Goal: Task Accomplishment & Management: Manage account settings

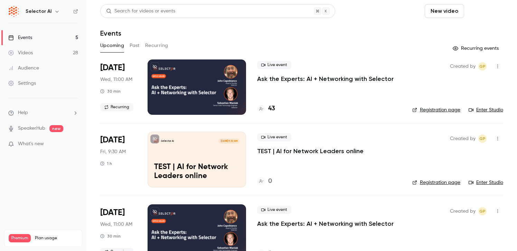
click at [491, 15] on button "Schedule" at bounding box center [485, 11] width 36 height 14
click at [458, 33] on div "One time event" at bounding box center [471, 30] width 53 height 7
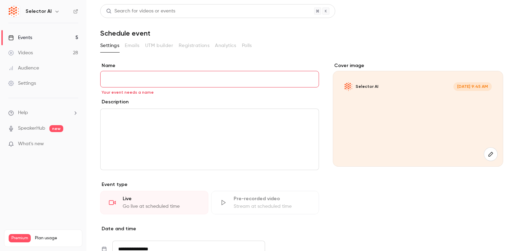
click at [168, 147] on div "editor" at bounding box center [210, 139] width 218 height 61
paste div "editor"
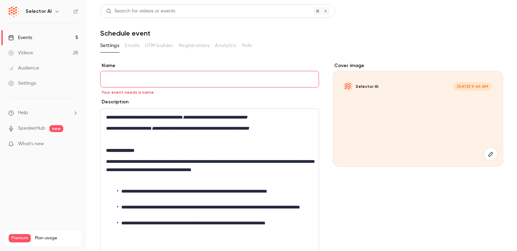
click at [141, 141] on p "editor" at bounding box center [209, 139] width 207 height 8
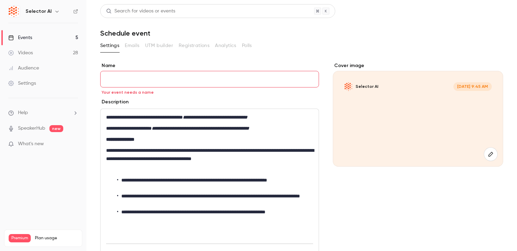
click at [126, 167] on p "editor" at bounding box center [209, 170] width 207 height 8
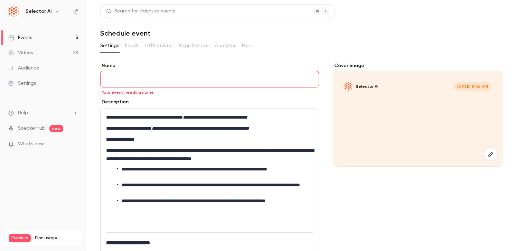
click at [127, 220] on p "editor" at bounding box center [209, 223] width 207 height 8
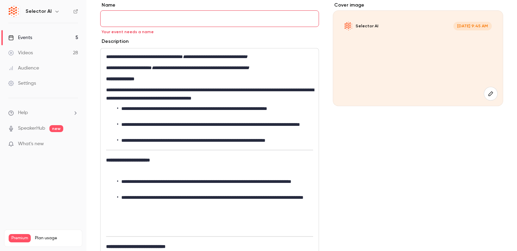
scroll to position [72, 0]
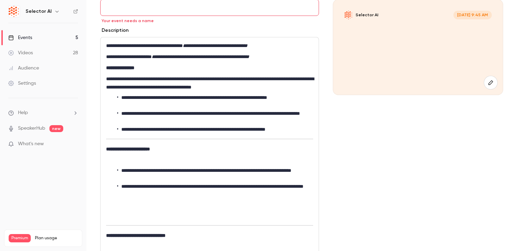
click at [129, 157] on p "editor" at bounding box center [209, 160] width 207 height 8
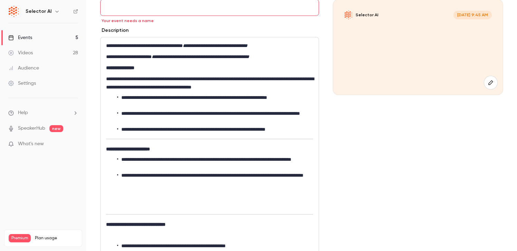
click at [115, 206] on p "editor" at bounding box center [209, 204] width 207 height 8
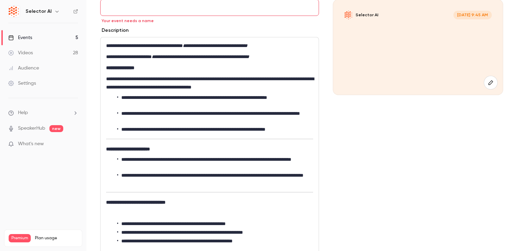
click at [124, 215] on p "editor" at bounding box center [209, 213] width 207 height 8
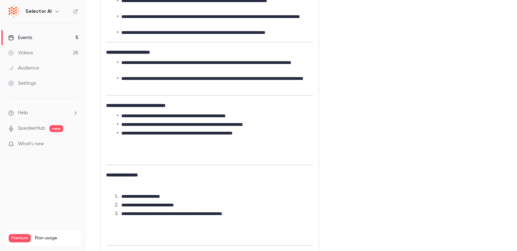
scroll to position [168, 0]
click at [122, 157] on p "editor" at bounding box center [209, 155] width 207 height 8
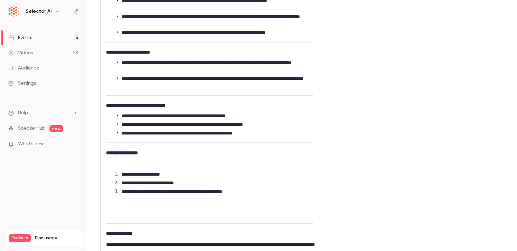
click at [129, 163] on p "editor" at bounding box center [209, 164] width 207 height 8
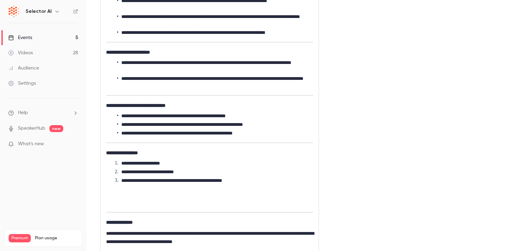
click at [114, 200] on p "editor" at bounding box center [209, 202] width 207 height 8
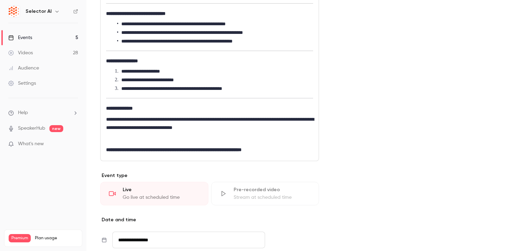
scroll to position [262, 0]
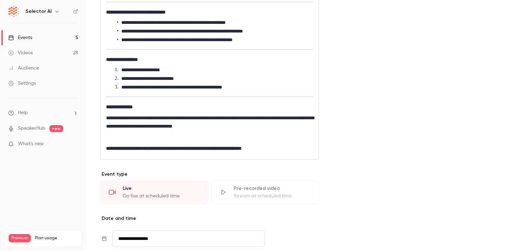
click at [149, 137] on p "editor" at bounding box center [209, 137] width 207 height 8
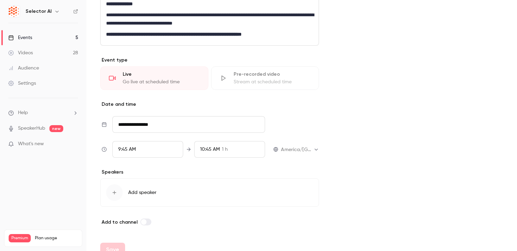
scroll to position [376, 0]
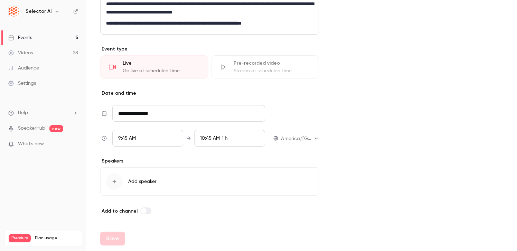
click at [166, 115] on input "**********" at bounding box center [188, 113] width 153 height 17
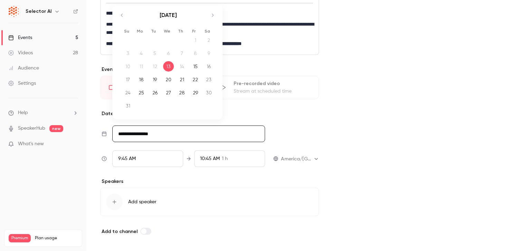
scroll to position [344, 0]
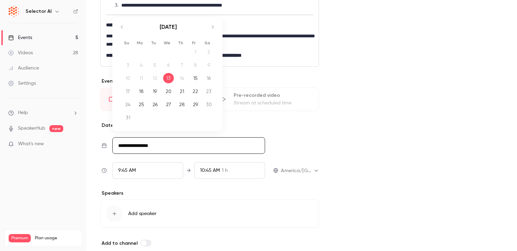
click at [171, 107] on div "27" at bounding box center [168, 104] width 11 height 10
type input "**********"
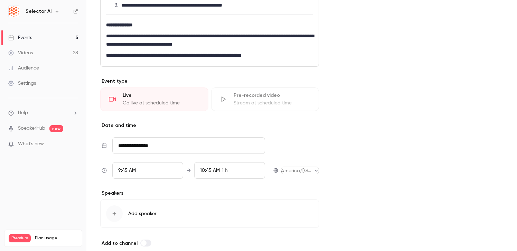
click at [296, 167] on body "**********" at bounding box center [258, 125] width 517 height 251
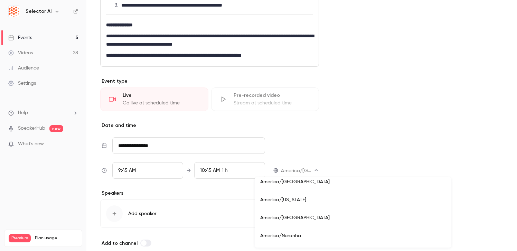
scroll to position [2749, 0]
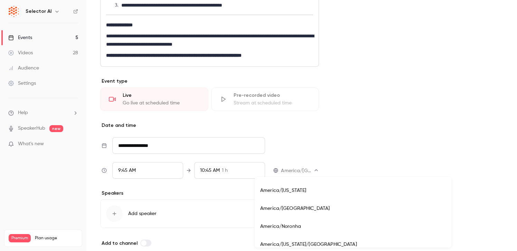
click at [296, 196] on li "America/[US_STATE]" at bounding box center [353, 191] width 197 height 18
type input "**********"
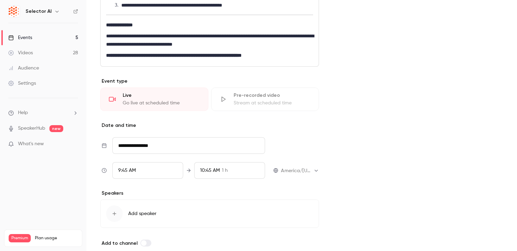
click at [152, 173] on div "9:45 AM" at bounding box center [147, 170] width 71 height 17
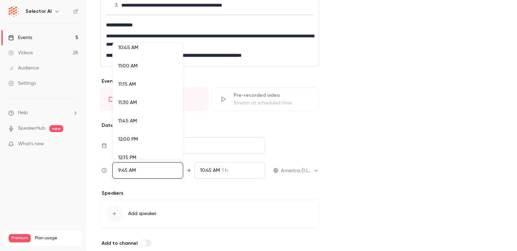
scroll to position [805, 0]
click at [142, 128] on div "12:00 PM" at bounding box center [147, 126] width 59 height 7
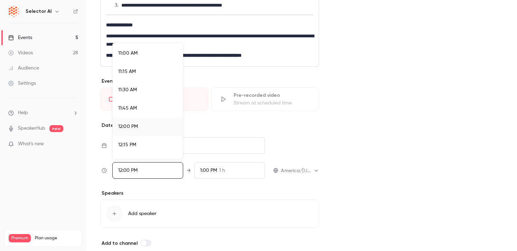
click at [336, 147] on div at bounding box center [258, 125] width 517 height 251
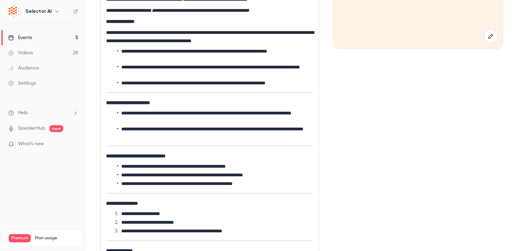
scroll to position [0, 0]
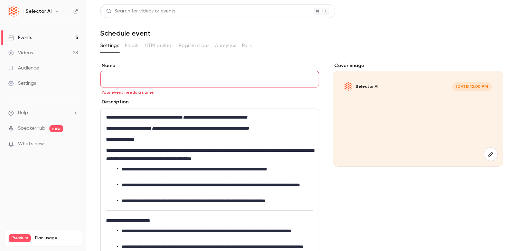
click at [158, 76] on input "Name" at bounding box center [209, 79] width 219 height 17
paste input "**********"
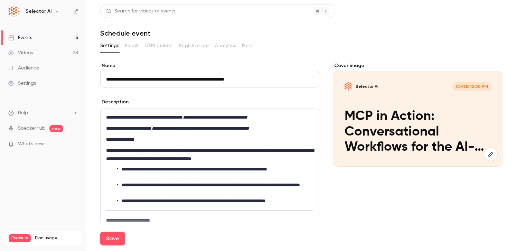
type input "**********"
click at [488, 154] on icon "button" at bounding box center [491, 154] width 8 height 6
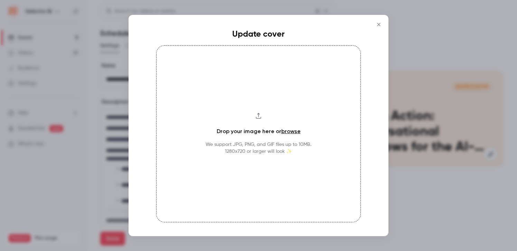
click at [287, 130] on link "browse" at bounding box center [290, 131] width 19 height 7
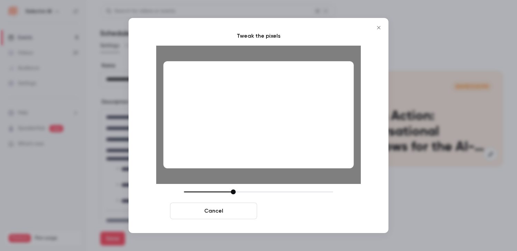
click at [307, 215] on button "Crop and save" at bounding box center [303, 211] width 87 height 17
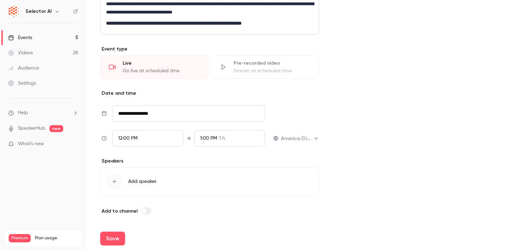
scroll to position [375, 0]
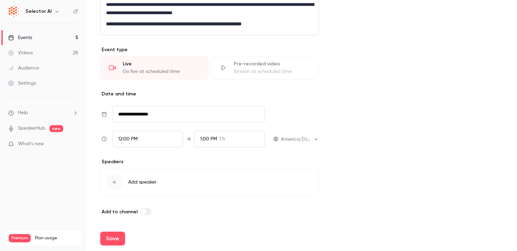
click at [164, 184] on button "Add speaker" at bounding box center [209, 182] width 219 height 28
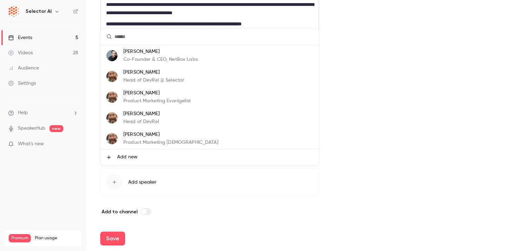
click at [194, 79] on li "[PERSON_NAME] Head of DevRel @ Selector" at bounding box center [210, 76] width 218 height 21
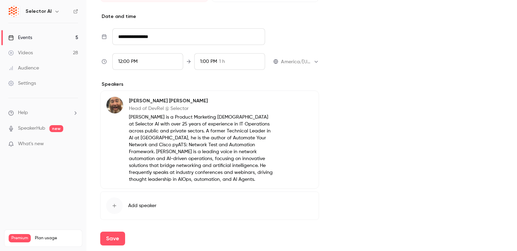
scroll to position [477, 0]
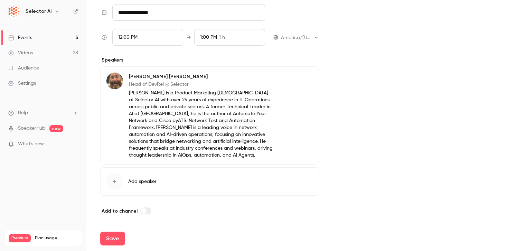
click at [138, 181] on span "Add speaker" at bounding box center [142, 181] width 28 height 7
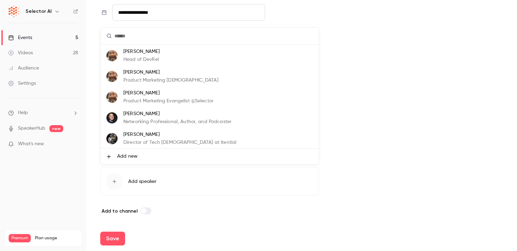
scroll to position [0, 0]
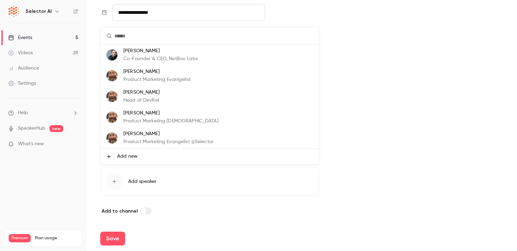
type input "*"
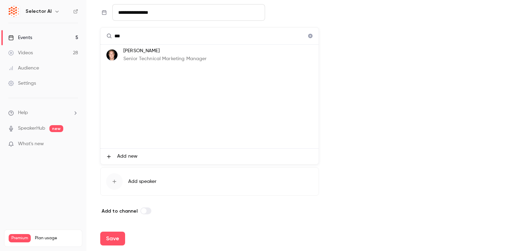
type input "***"
click at [154, 55] on p "Senior Technical Marketing Manager" at bounding box center [164, 58] width 83 height 7
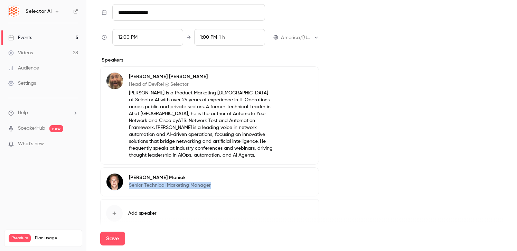
drag, startPoint x: 215, startPoint y: 186, endPoint x: 128, endPoint y: 184, distance: 86.5
click at [128, 184] on div "[PERSON_NAME] Senior Technical Marketing Manager Edit" at bounding box center [209, 181] width 219 height 29
copy p "Senior Technical Marketing Manager"
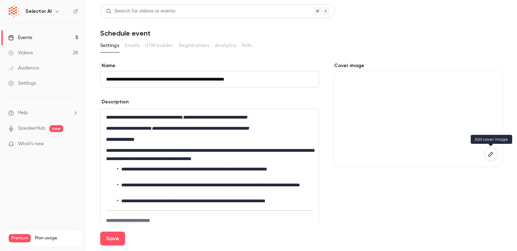
click at [492, 152] on icon "button" at bounding box center [491, 154] width 8 height 6
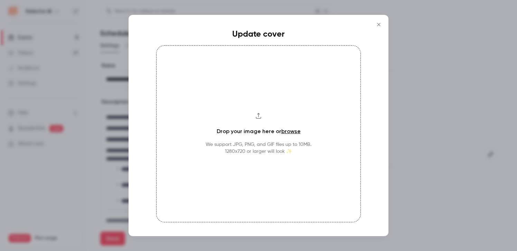
click at [294, 129] on link "browse" at bounding box center [290, 131] width 19 height 7
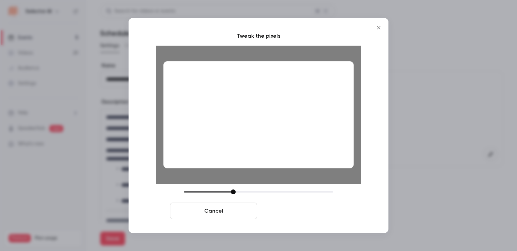
click at [298, 215] on button "Crop and save" at bounding box center [303, 211] width 87 height 17
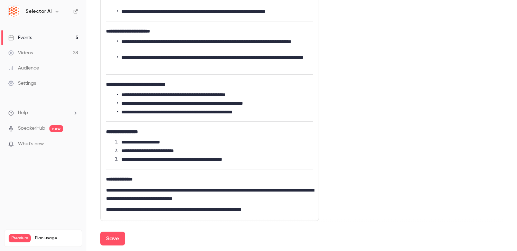
scroll to position [190, 0]
click at [112, 239] on button "Save" at bounding box center [112, 239] width 25 height 14
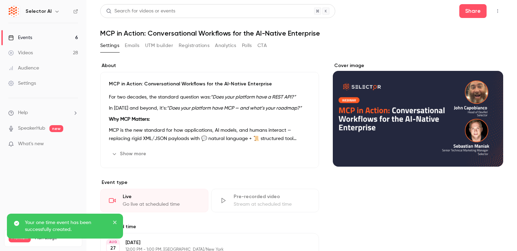
click at [225, 32] on h1 "MCP in Action: Conversational Workflows for the AI-Native Enterprise" at bounding box center [301, 33] width 403 height 8
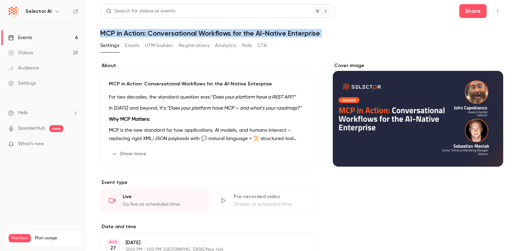
click at [225, 32] on h1 "MCP in Action: Conversational Workflows for the AI-Native Enterprise" at bounding box center [301, 33] width 403 height 8
copy div "MCP in Action: Conversational Workflows for the AI-Native Enterprise Settings E…"
click at [53, 39] on link "Events 6" at bounding box center [43, 37] width 86 height 15
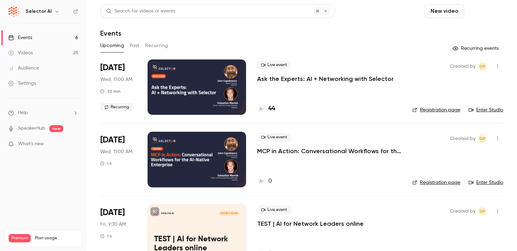
click at [483, 11] on button "Schedule" at bounding box center [485, 11] width 36 height 14
click at [473, 28] on div "One time event" at bounding box center [471, 30] width 53 height 7
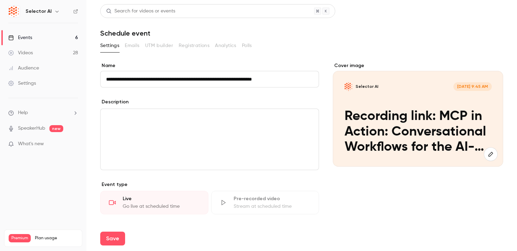
type input "**********"
click at [179, 128] on div "editor" at bounding box center [210, 139] width 218 height 61
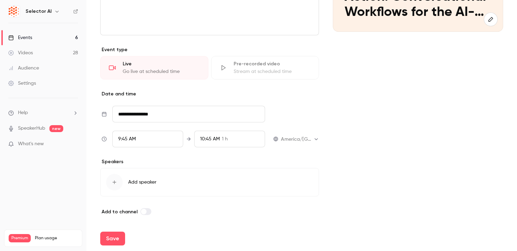
scroll to position [134, 0]
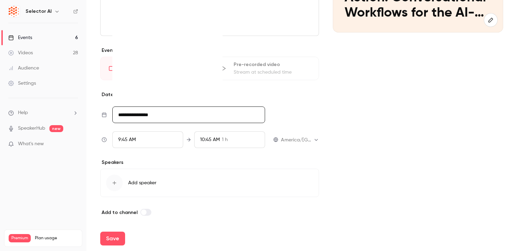
click at [152, 115] on input "**********" at bounding box center [188, 115] width 153 height 17
click at [147, 72] on td "25" at bounding box center [141, 73] width 13 height 13
type input "**********"
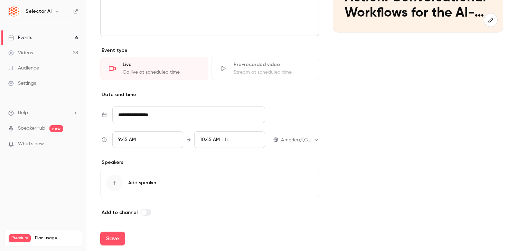
scroll to position [0, 0]
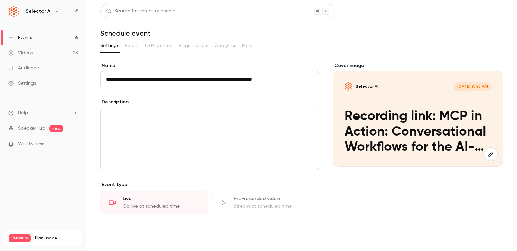
click at [110, 241] on button "Save" at bounding box center [112, 239] width 25 height 14
type input "**********"
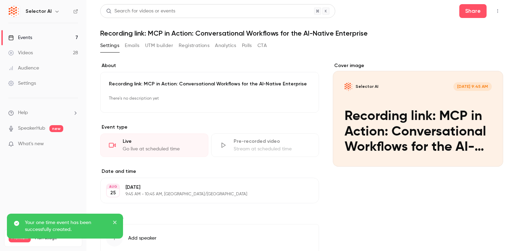
click at [60, 34] on link "Events 7" at bounding box center [43, 37] width 86 height 15
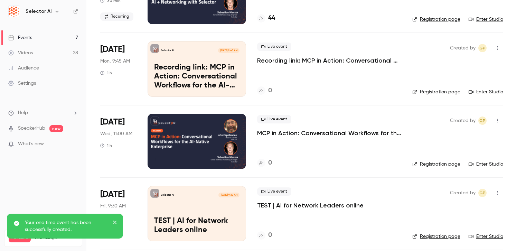
scroll to position [112, 0]
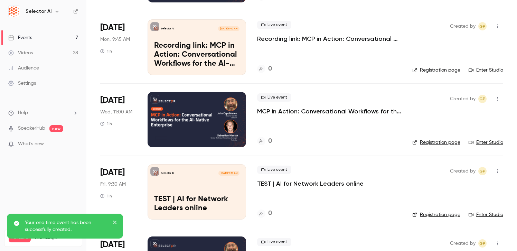
click at [127, 121] on div "[DATE] Wed, 11:00 AM 1 h" at bounding box center [118, 119] width 36 height 55
click at [120, 111] on span "Wed, 11:00 AM" at bounding box center [116, 112] width 32 height 7
click at [229, 113] on div at bounding box center [197, 119] width 99 height 55
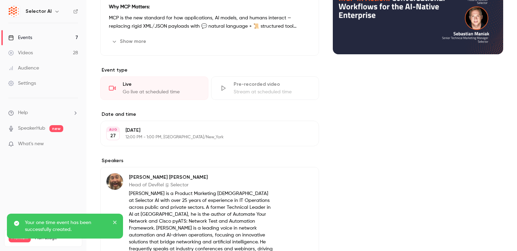
click at [257, 87] on div "Pre-recorded video" at bounding box center [272, 84] width 77 height 7
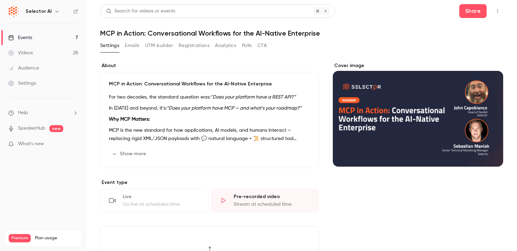
click at [383, 41] on div "Settings Emails UTM builder Registrations Analytics Polls CTA" at bounding box center [301, 47] width 403 height 14
click at [20, 36] on div "Events" at bounding box center [20, 37] width 24 height 7
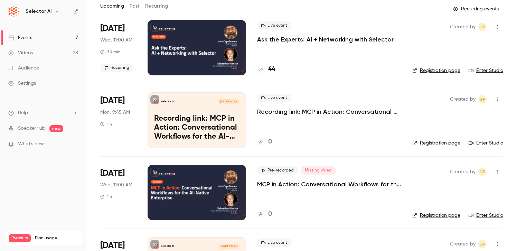
scroll to position [40, 0]
click at [279, 115] on p "Recording link: MCP in Action: Conversational Workflows for the AI-Native Enter…" at bounding box center [329, 111] width 144 height 8
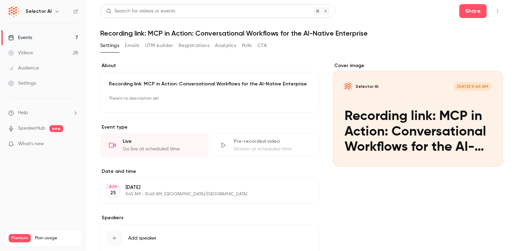
scroll to position [5, 0]
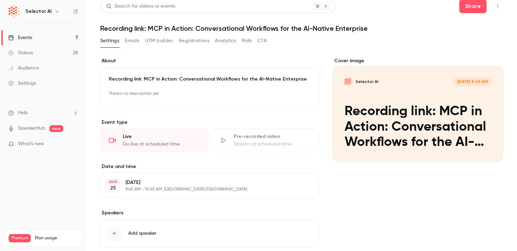
click at [61, 36] on link "Events 7" at bounding box center [43, 37] width 86 height 15
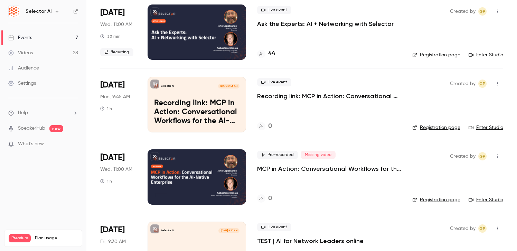
scroll to position [55, 0]
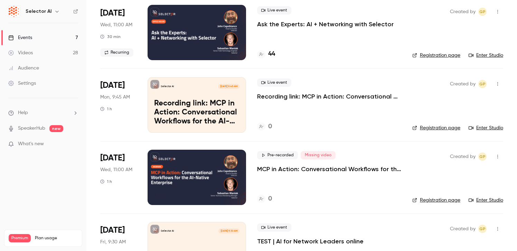
click at [179, 182] on div at bounding box center [197, 177] width 99 height 55
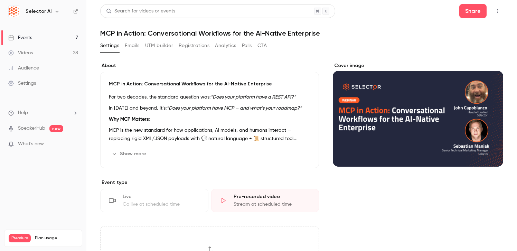
click at [122, 33] on h1 "MCP in Action: Conversational Workflows for the AI-Native Enterprise" at bounding box center [301, 33] width 403 height 8
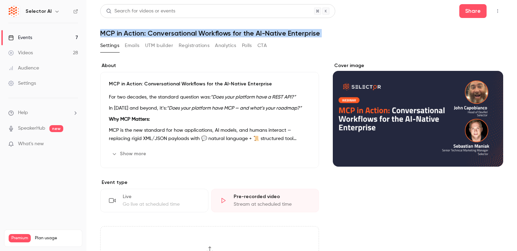
click at [122, 33] on h1 "MCP in Action: Conversational Workflows for the AI-Native Enterprise" at bounding box center [301, 33] width 403 height 8
copy div "MCP in Action: Conversational Workflows for the AI-Native Enterprise Settings E…"
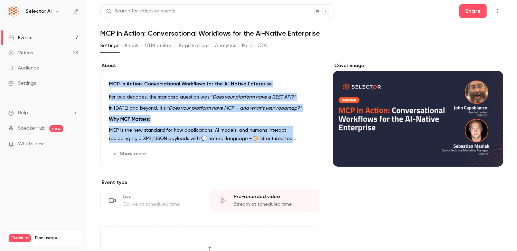
drag, startPoint x: 108, startPoint y: 81, endPoint x: 161, endPoint y: 146, distance: 83.5
click at [161, 146] on div "MCP in Action: Conversational Workflows for the AI-Native Enterprise For two de…" at bounding box center [209, 120] width 219 height 96
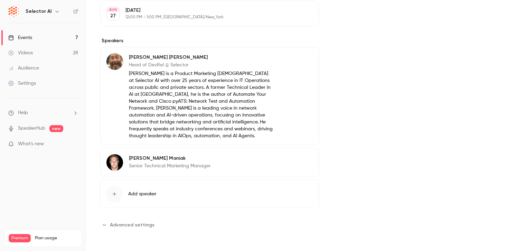
scroll to position [104, 0]
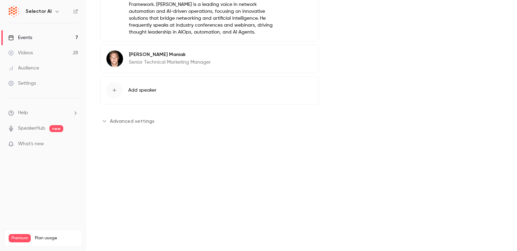
drag, startPoint x: 114, startPoint y: 74, endPoint x: 193, endPoint y: 161, distance: 117.5
click at [193, 161] on div "**********" at bounding box center [301, 125] width 431 height 251
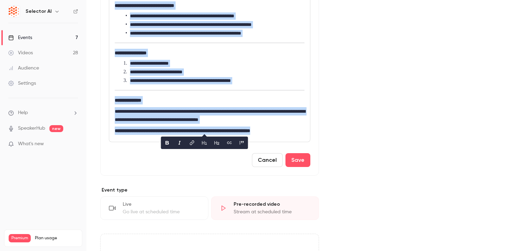
scroll to position [310, 0]
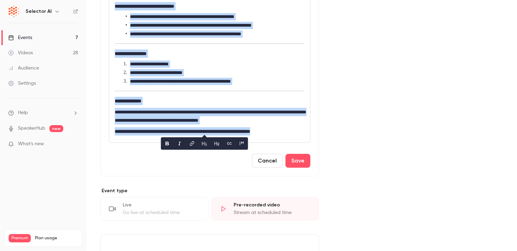
copy div "**********"
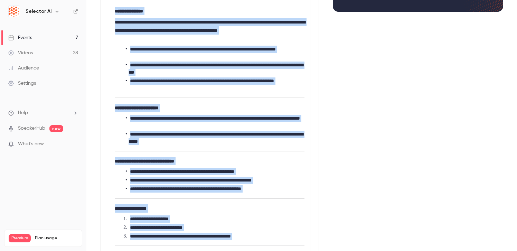
scroll to position [0, 0]
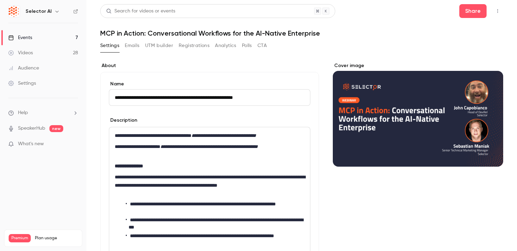
click at [159, 31] on h1 "MCP in Action: Conversational Workflows for the AI-Native Enterprise" at bounding box center [301, 33] width 403 height 8
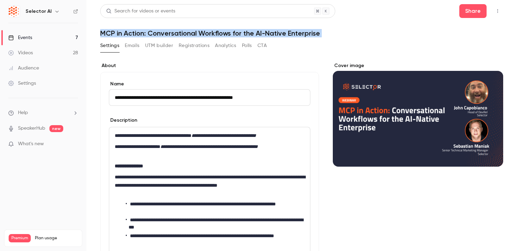
click at [159, 31] on h1 "MCP in Action: Conversational Workflows for the AI-Native Enterprise" at bounding box center [301, 33] width 403 height 8
copy div "MCP in Action: Conversational Workflows for the AI-Native Enterprise Settings E…"
click at [31, 38] on div "Events" at bounding box center [20, 37] width 24 height 7
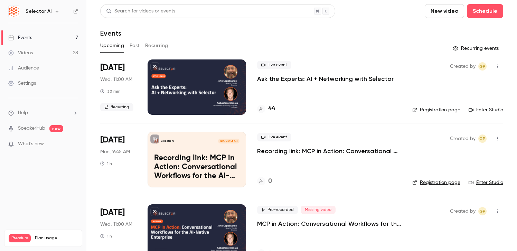
click at [386, 153] on p "Recording link: MCP in Action: Conversational Workflows for the AI-Native Enter…" at bounding box center [329, 151] width 144 height 8
click at [494, 183] on link "Enter Studio" at bounding box center [486, 182] width 35 height 7
click at [292, 222] on p "MCP in Action: Conversational Workflows for the AI-Native Enterprise" at bounding box center [329, 224] width 144 height 8
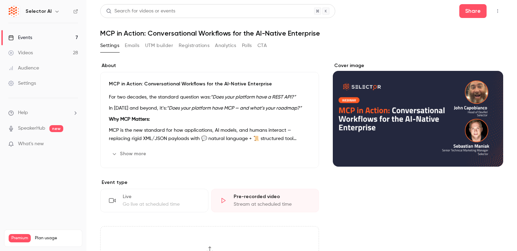
click at [181, 34] on h1 "MCP in Action: Conversational Workflows for the AI-Native Enterprise" at bounding box center [301, 33] width 403 height 8
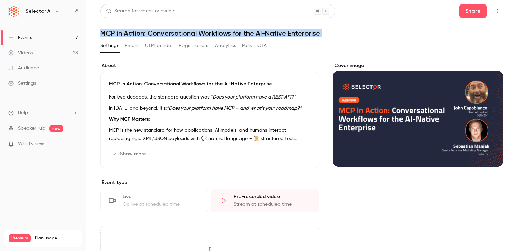
click at [181, 34] on h1 "MCP in Action: Conversational Workflows for the AI-Native Enterprise" at bounding box center [301, 33] width 403 height 8
copy div "MCP in Action: Conversational Workflows for the AI-Native Enterprise Settings E…"
click at [491, 152] on icon "Cover image" at bounding box center [491, 154] width 8 height 6
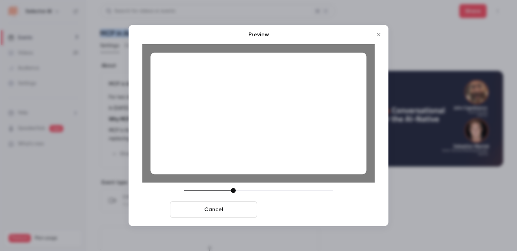
click at [312, 208] on button "Save cover" at bounding box center [303, 209] width 87 height 17
click at [312, 212] on button "Save cover" at bounding box center [303, 209] width 87 height 17
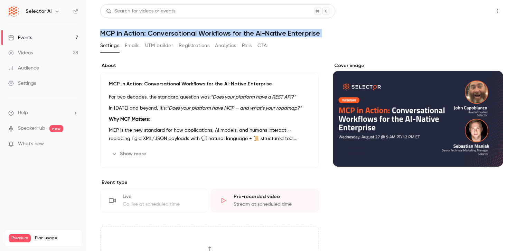
click at [474, 13] on button "Share" at bounding box center [473, 11] width 27 height 14
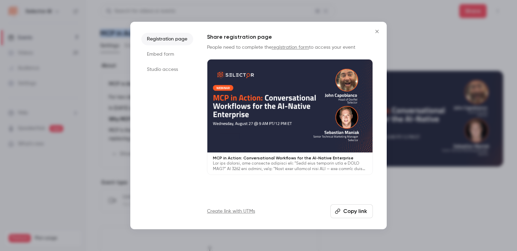
click at [378, 31] on icon "Close" at bounding box center [377, 32] width 8 height 6
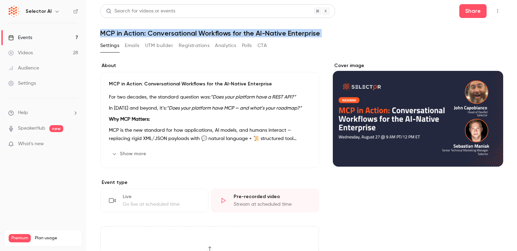
click at [367, 28] on header "Search for videos or events Share MCP in Action: Conversational Workflows for t…" at bounding box center [301, 20] width 403 height 33
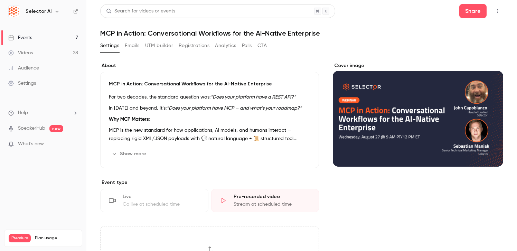
click at [58, 35] on link "Events 7" at bounding box center [43, 37] width 86 height 15
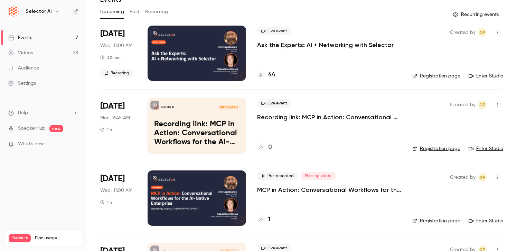
scroll to position [36, 0]
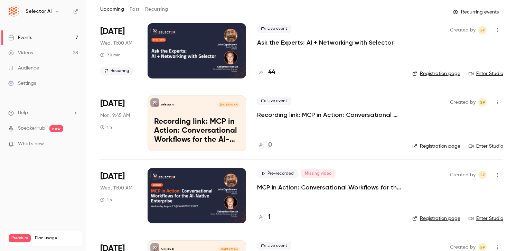
click at [281, 44] on p "Ask the Experts: AI + Networking with Selector" at bounding box center [325, 42] width 137 height 8
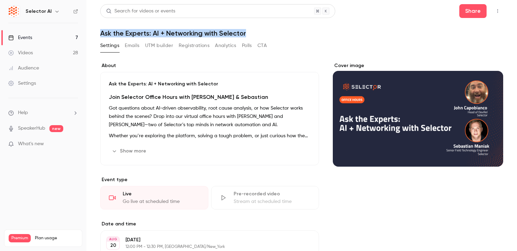
drag, startPoint x: 99, startPoint y: 32, endPoint x: 270, endPoint y: 31, distance: 171.2
click at [270, 31] on main "Search for videos or events Share Ask the Experts: AI + Networking with Selecto…" at bounding box center [301, 125] width 431 height 251
copy h1 "Ask the Experts: AI + Networking with Selector"
click at [204, 44] on button "Registrations" at bounding box center [194, 45] width 31 height 11
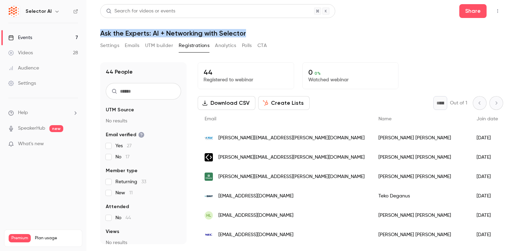
click at [55, 39] on link "Events 7" at bounding box center [43, 37] width 86 height 15
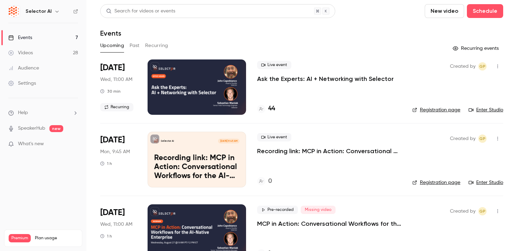
click at [199, 225] on div at bounding box center [197, 231] width 99 height 55
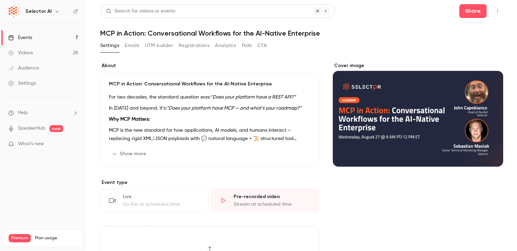
click at [191, 45] on button "Registrations" at bounding box center [194, 45] width 31 height 11
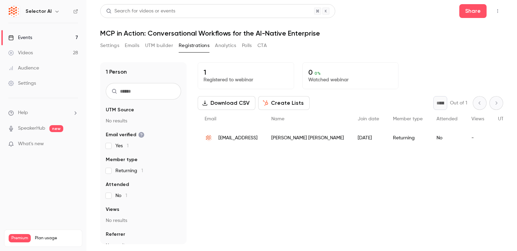
click at [288, 104] on button "Create Lists" at bounding box center [284, 103] width 52 height 14
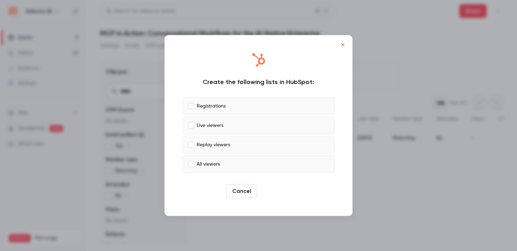
click at [275, 189] on button "Create" at bounding box center [275, 191] width 31 height 14
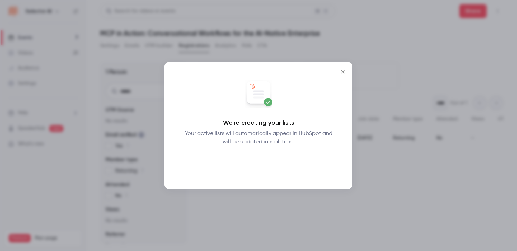
click at [261, 167] on button "Okay" at bounding box center [258, 164] width 25 height 14
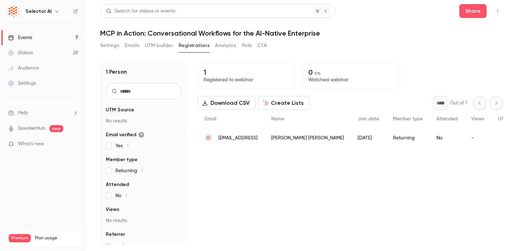
click at [156, 35] on h1 "MCP in Action: Conversational Workflows for the AI-Native Enterprise" at bounding box center [301, 33] width 403 height 8
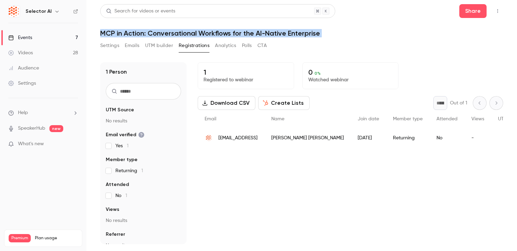
click at [156, 35] on h1 "MCP in Action: Conversational Workflows for the AI-Native Enterprise" at bounding box center [301, 33] width 403 height 8
copy div "MCP in Action: Conversational Workflows for the AI-Native Enterprise Settings E…"
